Goal: Task Accomplishment & Management: Manage account settings

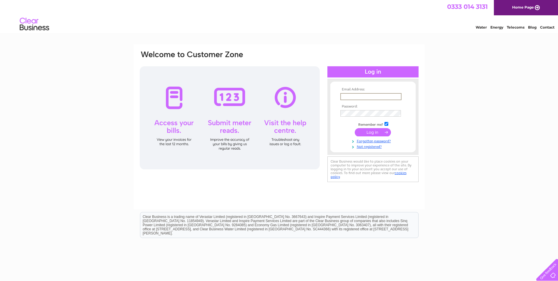
click at [363, 96] on input "text" at bounding box center [370, 96] width 61 height 7
type input "nmdbuildingsolutions@outlook.com"
click at [367, 134] on input "submit" at bounding box center [373, 132] width 36 height 8
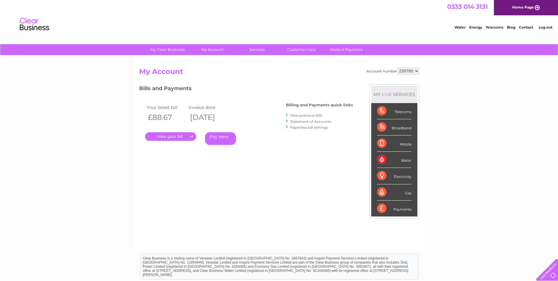
click at [181, 136] on link "." at bounding box center [170, 136] width 51 height 9
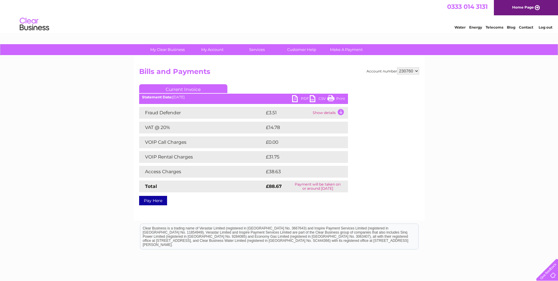
click at [296, 98] on link "PDF" at bounding box center [301, 99] width 18 height 9
